Goal: Check status: Check status

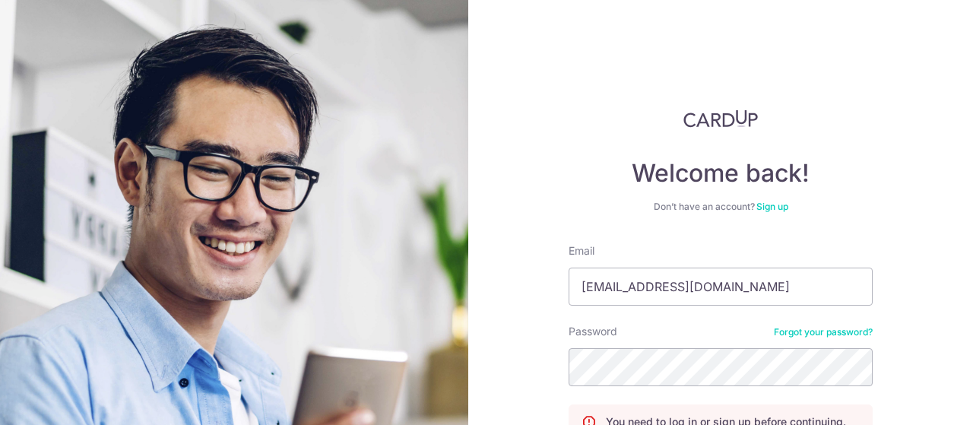
scroll to position [148, 0]
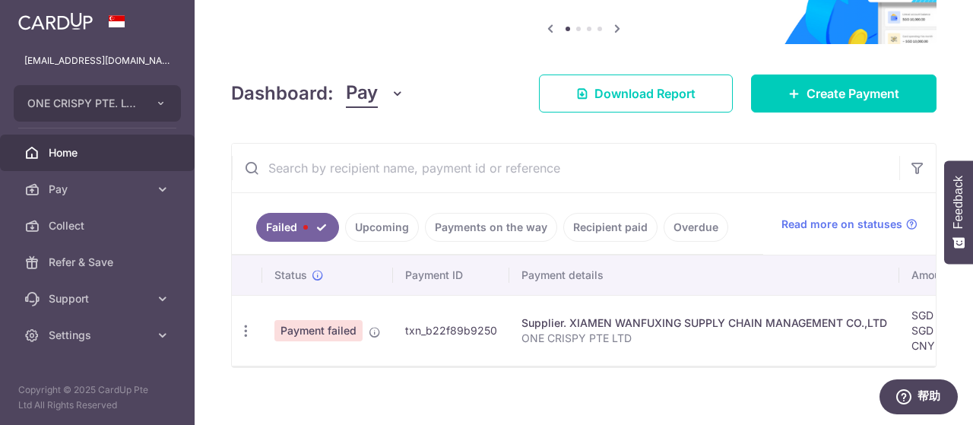
click at [597, 232] on link "Recipient paid" at bounding box center [610, 227] width 94 height 29
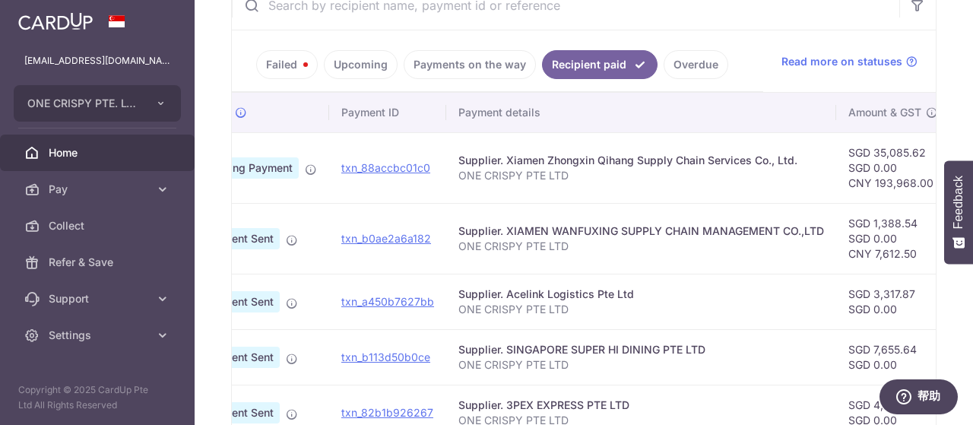
scroll to position [309, 0]
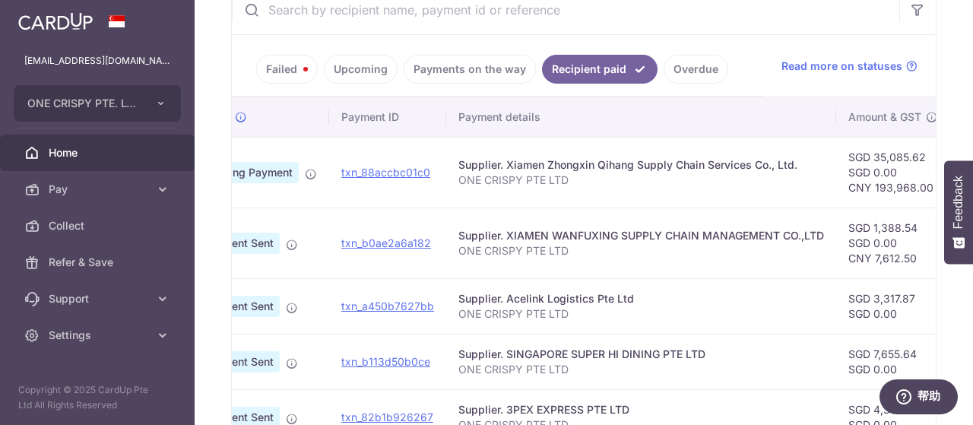
click at [434, 183] on td "txn_88accbc01c0" at bounding box center [387, 172] width 117 height 71
drag, startPoint x: 432, startPoint y: 173, endPoint x: 339, endPoint y: 170, distance: 92.8
click at [339, 170] on td "txn_88accbc01c0" at bounding box center [387, 172] width 117 height 71
copy link "txn_88accbc01c0"
click at [765, 24] on input "text" at bounding box center [565, 10] width 667 height 49
